Goal: Information Seeking & Learning: Learn about a topic

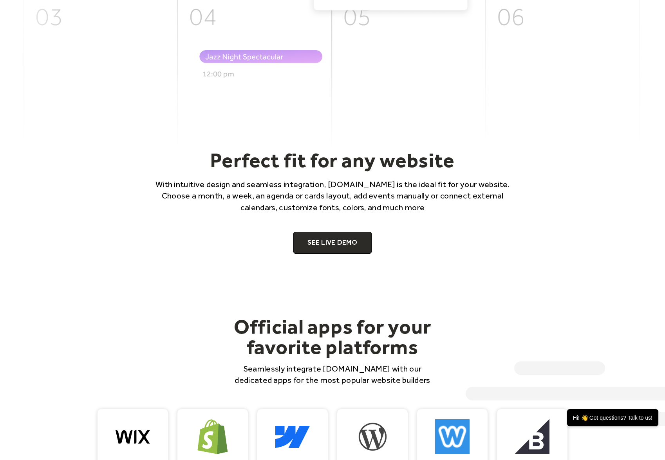
scroll to position [432, 0]
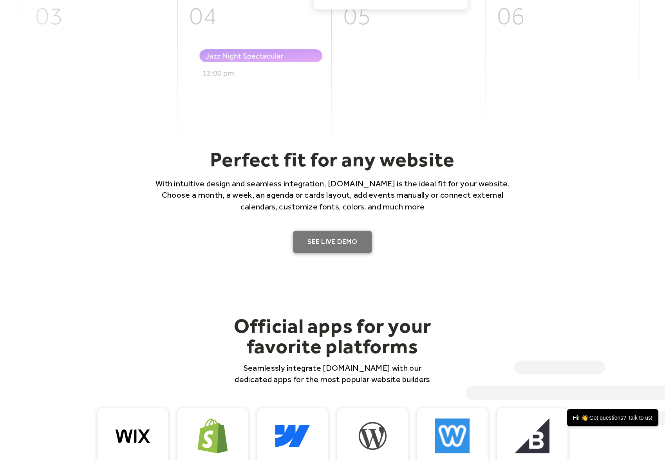
click at [319, 243] on link "SEE LIVE DEMO" at bounding box center [332, 242] width 78 height 22
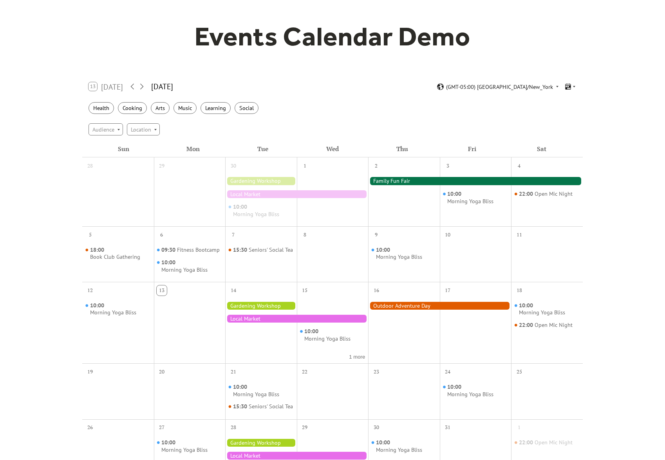
scroll to position [60, 0]
click at [249, 253] on div "Seniors' Social Tea" at bounding box center [271, 249] width 44 height 7
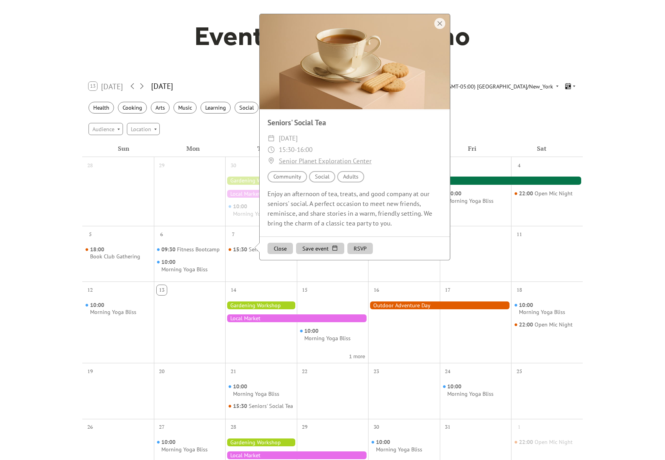
click at [277, 255] on button "Close" at bounding box center [279, 249] width 25 height 12
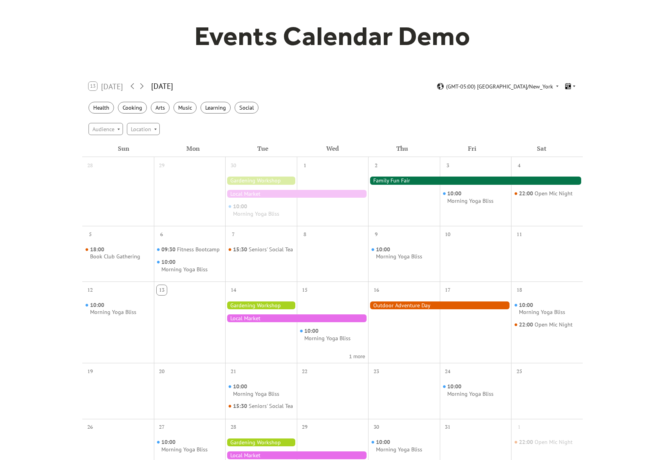
click at [573, 87] on icon at bounding box center [574, 86] width 5 height 5
click at [564, 109] on span "Cards" at bounding box center [558, 108] width 13 height 9
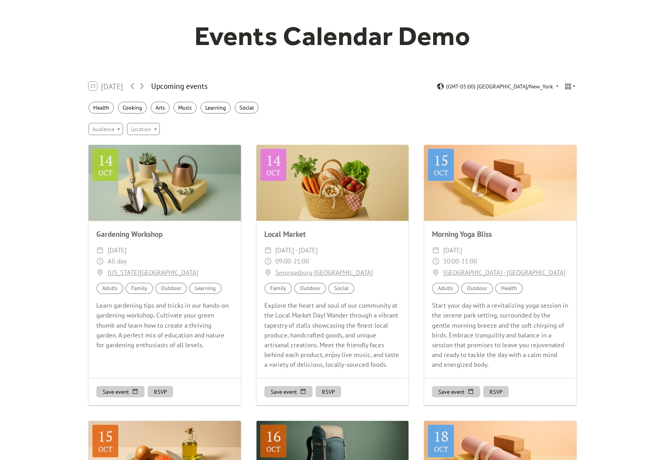
click at [574, 87] on icon at bounding box center [574, 87] width 2 height 2
click at [561, 120] on span "Agenda" at bounding box center [561, 120] width 18 height 9
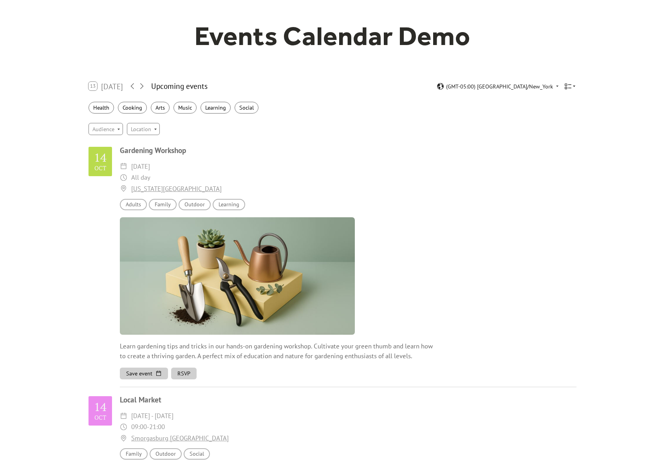
click at [572, 89] on div at bounding box center [570, 86] width 12 height 7
click at [564, 134] on span "Week" at bounding box center [558, 131] width 13 height 9
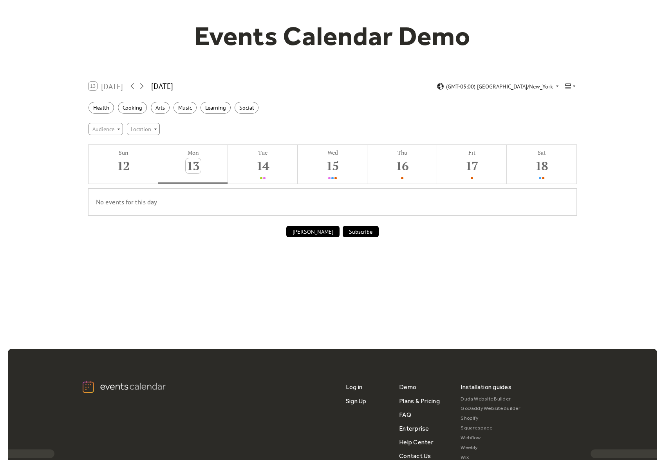
click at [574, 89] on div at bounding box center [570, 86] width 12 height 7
click at [564, 141] on div "Map" at bounding box center [557, 143] width 40 height 12
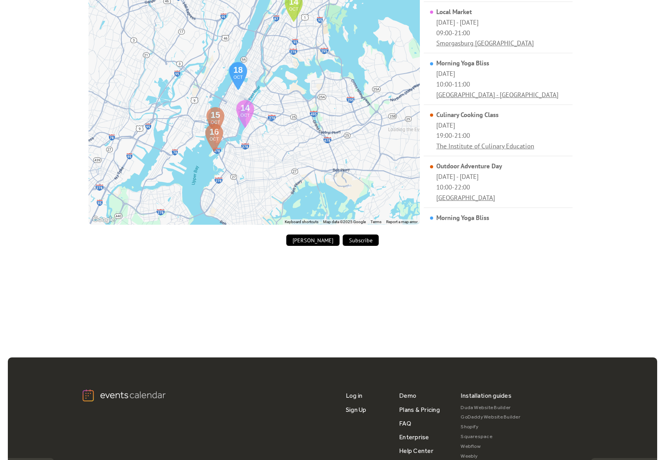
scroll to position [300, 0]
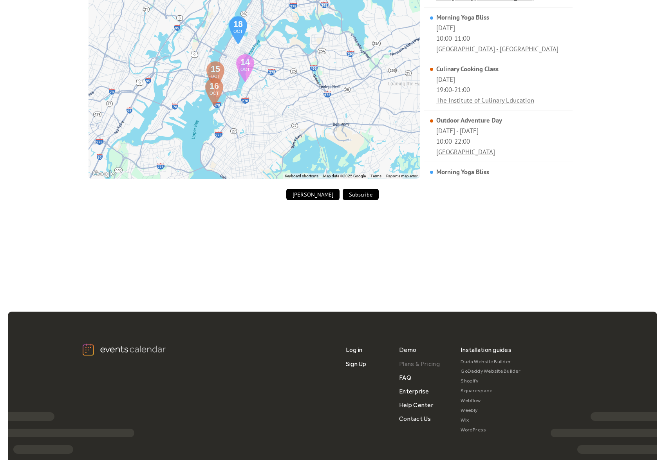
click at [429, 365] on link "Plans & Pricing" at bounding box center [419, 364] width 41 height 14
